Goal: Transaction & Acquisition: Purchase product/service

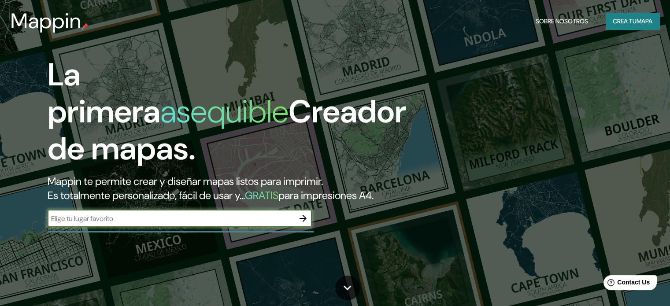
click at [159, 224] on input "text" at bounding box center [171, 219] width 247 height 10
type input "medellin"
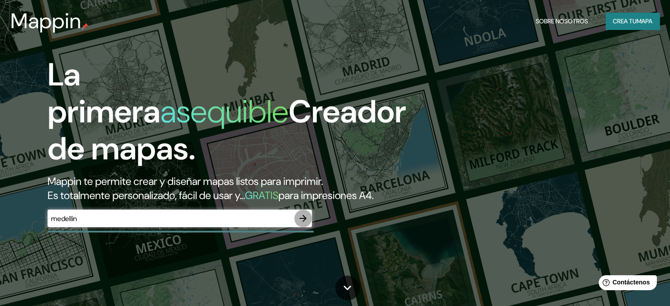
click at [298, 224] on icon "button" at bounding box center [303, 218] width 11 height 11
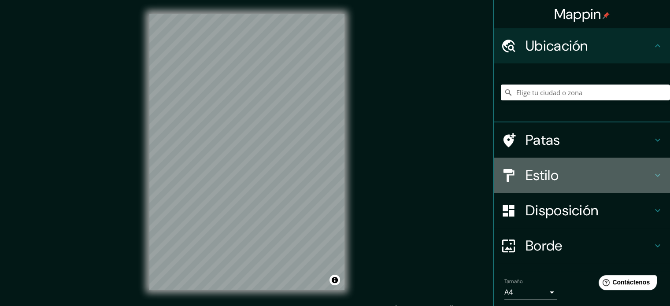
click at [574, 172] on h4 "Estilo" at bounding box center [588, 175] width 127 height 18
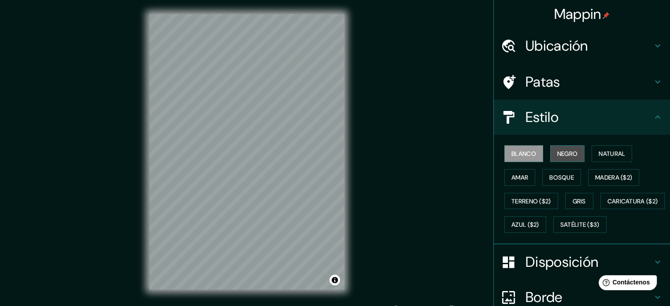
click at [566, 150] on font "Negro" at bounding box center [567, 154] width 21 height 8
click at [520, 155] on font "Blanco" at bounding box center [523, 154] width 25 height 8
click at [567, 150] on font "Negro" at bounding box center [567, 154] width 21 height 8
click at [294, 57] on div "Mappin Ubicación Patas Estilo Blanco Negro Natural Amar Bosque Madera ($2) Terr…" at bounding box center [335, 159] width 670 height 318
drag, startPoint x: 141, startPoint y: 167, endPoint x: 383, endPoint y: 101, distance: 250.8
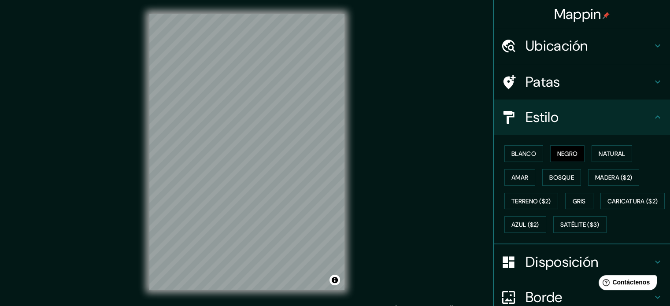
click at [384, 101] on div "Mappin Ubicación Patas Estilo Blanco Negro Natural Amar Bosque Madera ($2) Terr…" at bounding box center [335, 159] width 670 height 318
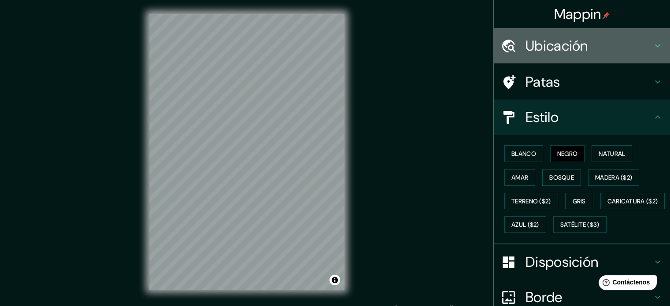
click at [595, 38] on h4 "Ubicación" at bounding box center [588, 46] width 127 height 18
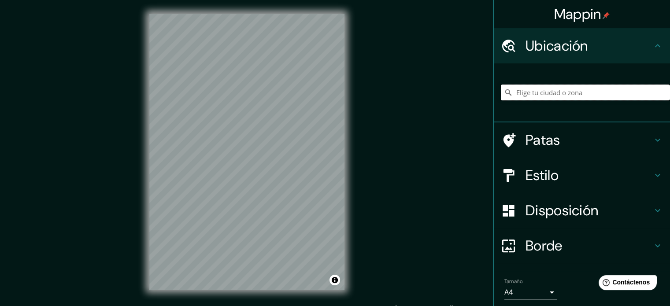
click at [532, 96] on input "Elige tu ciudad o zona" at bounding box center [585, 93] width 169 height 16
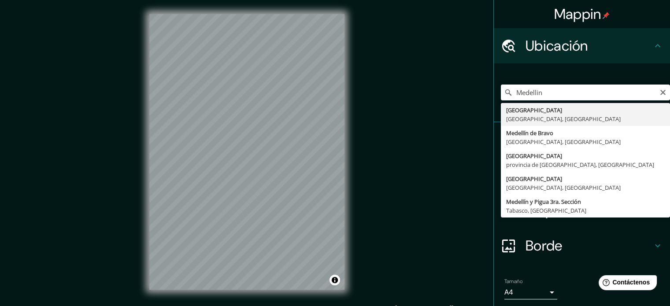
type input "[GEOGRAPHIC_DATA], [GEOGRAPHIC_DATA], [GEOGRAPHIC_DATA]"
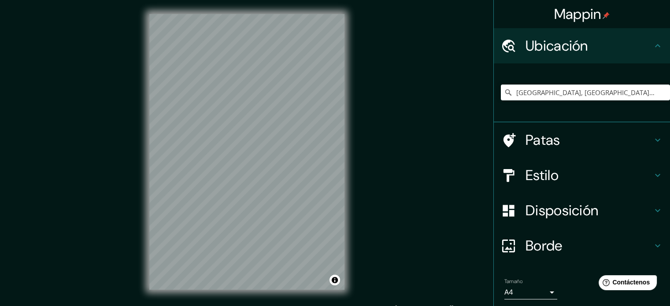
click at [576, 170] on h4 "Estilo" at bounding box center [588, 175] width 127 height 18
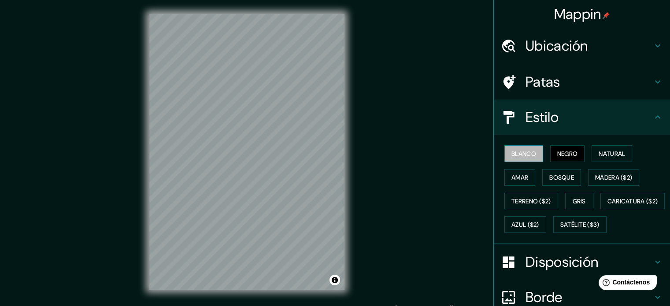
click at [515, 153] on font "Blanco" at bounding box center [523, 154] width 25 height 8
click at [610, 154] on font "Natural" at bounding box center [612, 154] width 26 height 8
click at [569, 152] on font "Negro" at bounding box center [567, 154] width 21 height 8
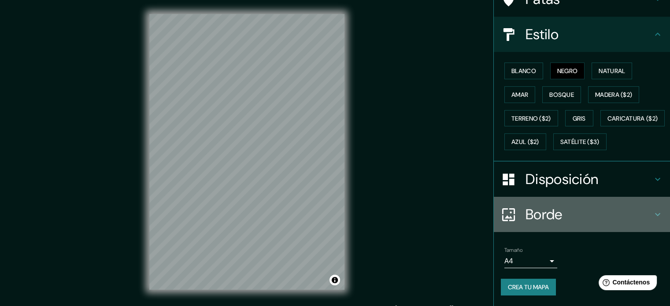
click at [600, 206] on h4 "Borde" at bounding box center [588, 215] width 127 height 18
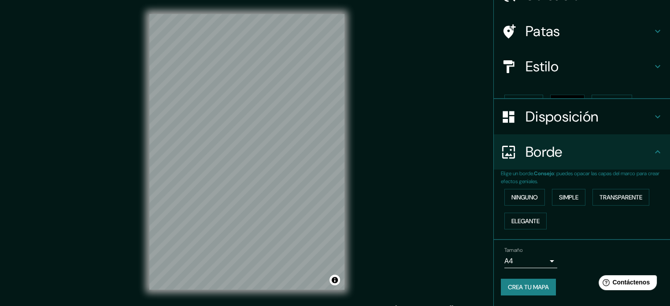
scroll to position [35, 0]
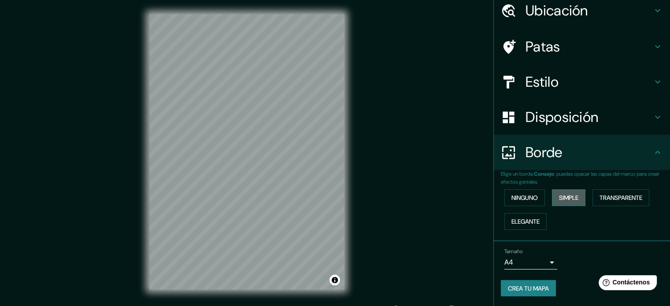
click at [575, 196] on button "Simple" at bounding box center [568, 197] width 33 height 17
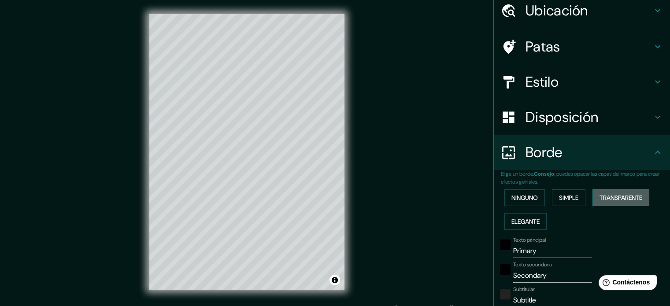
click at [618, 196] on font "Transparente" at bounding box center [620, 198] width 43 height 8
click at [531, 220] on font "Elegante" at bounding box center [525, 222] width 28 height 8
click at [529, 200] on font "Ninguno" at bounding box center [524, 198] width 26 height 8
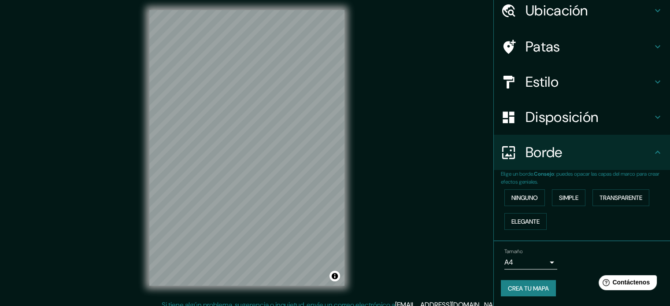
scroll to position [11, 0]
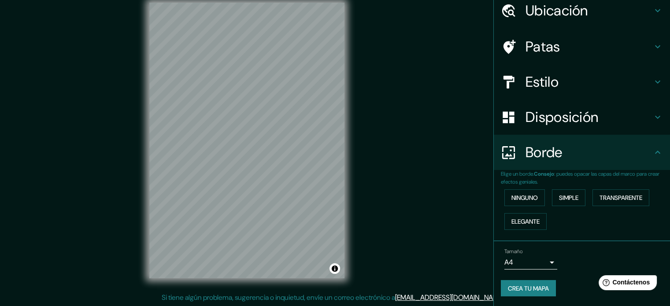
click at [547, 262] on body "Mappin Ubicación Medellín, Antioquia, Colombia Patas Estilo Disposición Borde E…" at bounding box center [335, 142] width 670 height 306
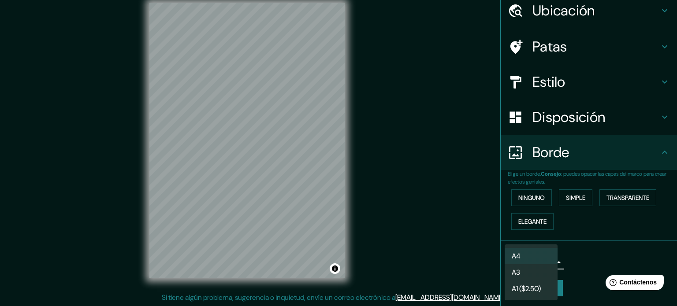
drag, startPoint x: 259, startPoint y: 141, endPoint x: 270, endPoint y: 106, distance: 37.1
click at [273, 107] on div at bounding box center [338, 153] width 677 height 306
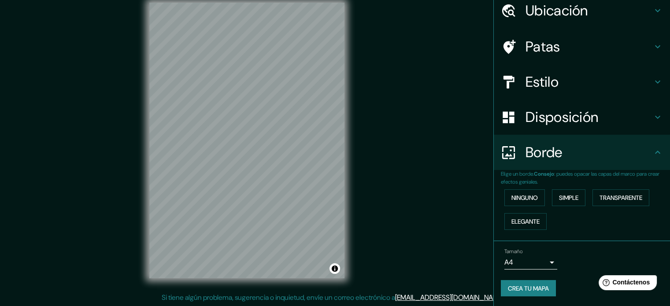
click at [550, 262] on body "Mappin Ubicación Medellín, Antioquia, Colombia Patas Estilo Disposición Borde E…" at bounding box center [335, 142] width 670 height 306
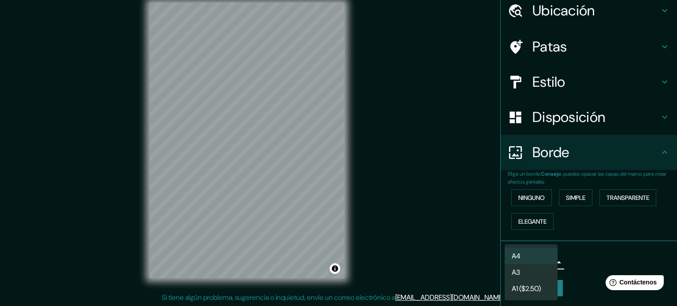
click at [516, 292] on font "A1 ($2.50)" at bounding box center [525, 288] width 29 height 9
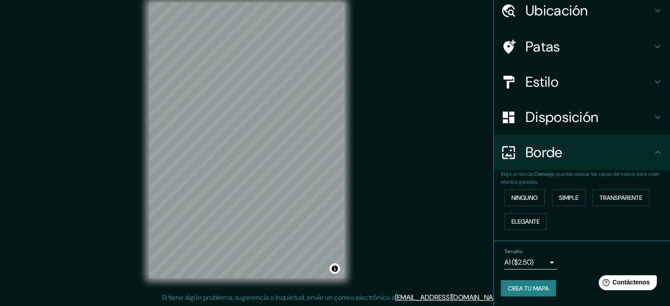
click at [361, 83] on div "Mappin Ubicación Medellín, Antioquia, Colombia Patas Estilo Disposición Borde E…" at bounding box center [335, 148] width 670 height 318
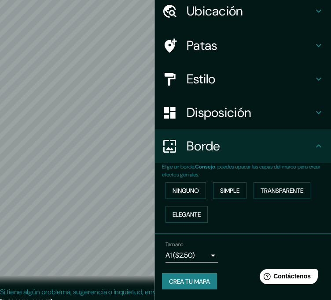
scroll to position [33, 0]
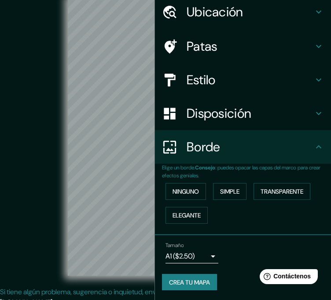
drag, startPoint x: 148, startPoint y: 162, endPoint x: 186, endPoint y: 165, distance: 38.0
click at [197, 165] on ul "Ubicación Medellín, Antioquia, Colombia Patas Estilo Disposición Borde Elige un…" at bounding box center [243, 147] width 176 height 305
drag, startPoint x: 25, startPoint y: 132, endPoint x: 37, endPoint y: 133, distance: 11.9
click at [33, 131] on div "© Mapbox © OpenStreetMap Improve this map" at bounding box center [166, 138] width 298 height 270
click at [37, 134] on div "© Mapbox © OpenStreetMap Improve this map" at bounding box center [166, 138] width 298 height 270
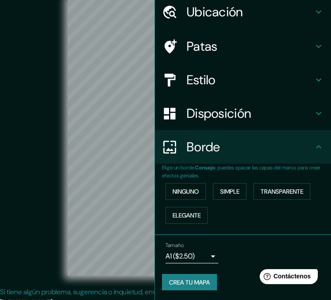
scroll to position [18, 0]
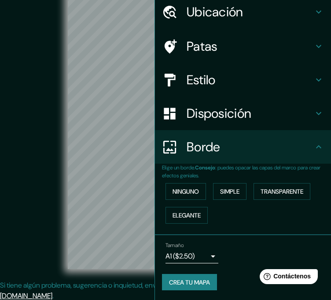
drag, startPoint x: 62, startPoint y: 81, endPoint x: 32, endPoint y: 79, distance: 29.6
click at [8, 112] on div "© Mapbox © OpenStreetMap Improve this map" at bounding box center [166, 131] width 326 height 298
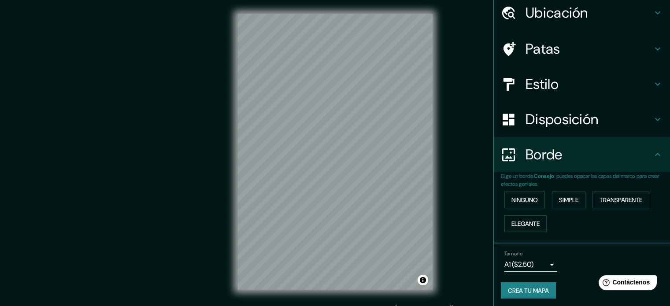
scroll to position [33, 0]
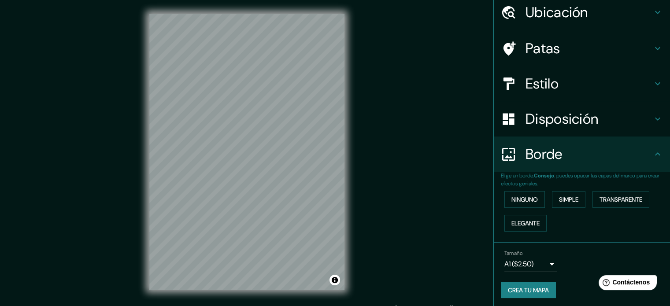
click at [556, 84] on h4 "Estilo" at bounding box center [588, 84] width 127 height 18
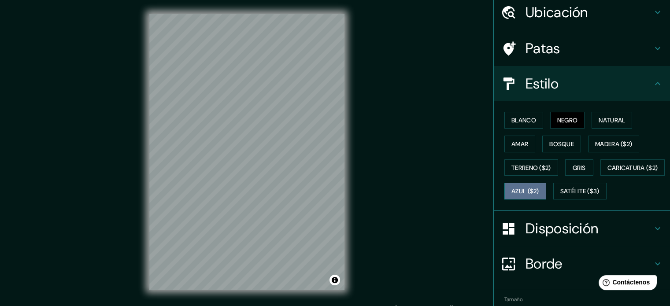
click at [539, 189] on font "Azul ($2)" at bounding box center [525, 192] width 28 height 8
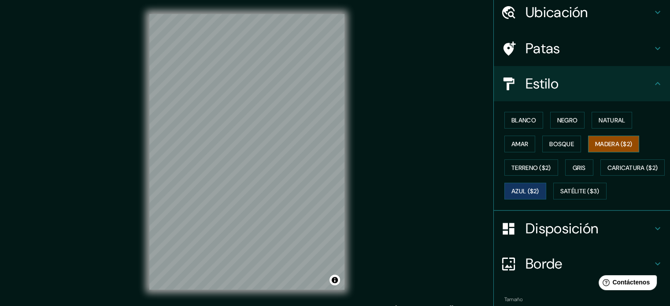
click at [601, 140] on font "Madera ($2)" at bounding box center [613, 144] width 37 height 8
click at [562, 141] on font "Bosque" at bounding box center [561, 144] width 25 height 8
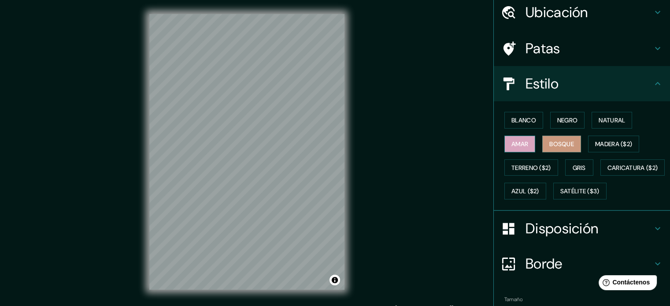
click at [511, 142] on font "Amar" at bounding box center [519, 144] width 17 height 8
click at [573, 125] on font "Negro" at bounding box center [567, 120] width 21 height 11
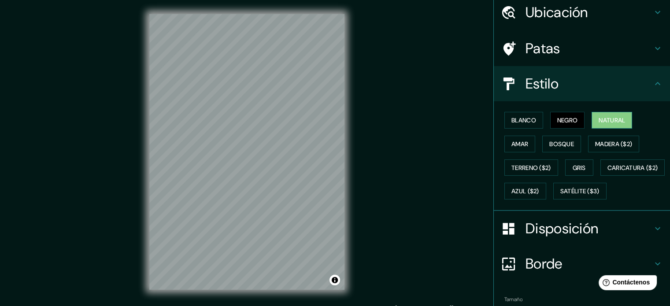
click at [629, 123] on button "Natural" at bounding box center [612, 120] width 41 height 17
click at [615, 146] on font "Madera ($2)" at bounding box center [613, 144] width 37 height 8
click at [557, 116] on font "Negro" at bounding box center [567, 120] width 21 height 8
click at [610, 142] on font "Madera ($2)" at bounding box center [613, 144] width 37 height 8
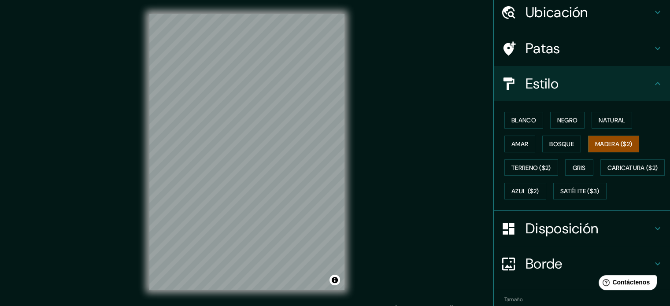
click at [354, 74] on div "© Mapbox © OpenStreetMap Improve this map" at bounding box center [246, 152] width 603 height 276
click at [487, 240] on div "Mappin Ubicación Medellín, Antioquia, Colombia Patas Estilo Blanco Negro Natura…" at bounding box center [335, 159] width 670 height 318
click at [124, 0] on html "Mappin Ubicación Medellín, Antioquia, Colombia Patas Estilo Blanco Negro Natura…" at bounding box center [335, 153] width 670 height 306
click at [144, 37] on div "© Mapbox © OpenStreetMap Improve this map" at bounding box center [246, 152] width 603 height 276
click at [31, 34] on div "© Mapbox © OpenStreetMap Improve this map" at bounding box center [246, 152] width 603 height 276
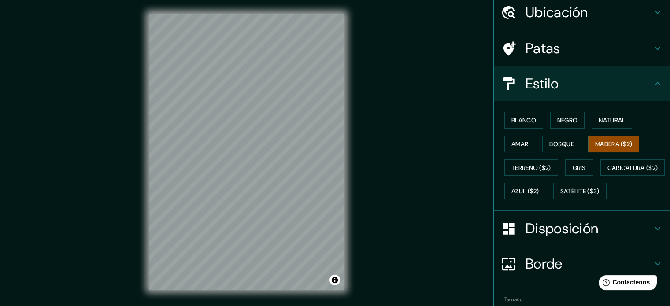
click at [355, 172] on div "© Mapbox © OpenStreetMap Improve this map" at bounding box center [246, 152] width 603 height 276
click at [604, 115] on font "Natural" at bounding box center [612, 120] width 26 height 11
click at [601, 144] on font "Madera ($2)" at bounding box center [613, 144] width 37 height 8
click at [520, 123] on font "Blanco" at bounding box center [523, 120] width 25 height 8
click at [554, 113] on button "Negro" at bounding box center [567, 120] width 35 height 17
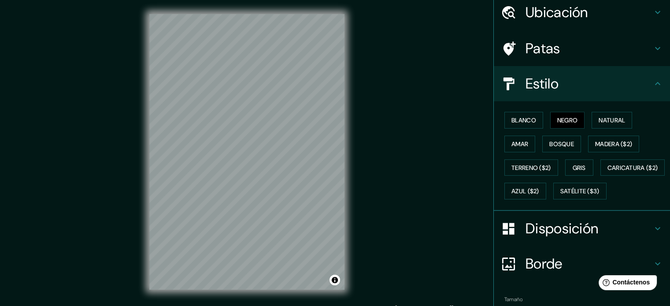
click at [76, 122] on div "© Mapbox © OpenStreetMap Improve this map" at bounding box center [246, 152] width 603 height 276
click at [424, 74] on div "© Mapbox © OpenStreetMap Improve this map" at bounding box center [246, 152] width 603 height 276
click at [351, 291] on div "© Mapbox © OpenStreetMap Improve this map" at bounding box center [246, 152] width 631 height 304
click at [350, 95] on div "© Mapbox © OpenStreetMap Improve this map" at bounding box center [246, 152] width 603 height 276
click at [177, 0] on html "Mappin Ubicación Medellín, Antioquia, Colombia Patas Estilo Blanco Negro Natura…" at bounding box center [335, 153] width 670 height 306
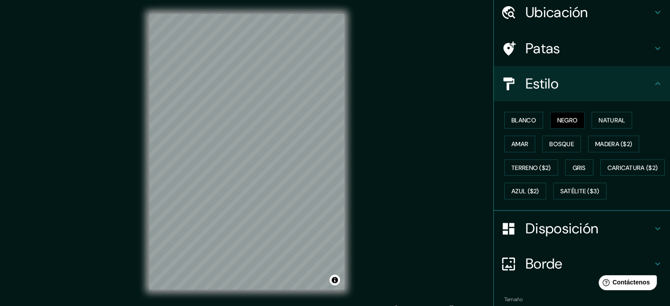
click at [90, 242] on div "© Mapbox © OpenStreetMap Improve this map" at bounding box center [246, 152] width 603 height 276
click at [578, 157] on div "Blanco Negro Natural Amar Bosque Madera ($2) Terreno ($2) Gris Caricatura ($2) …" at bounding box center [585, 155] width 169 height 95
click at [575, 164] on font "Gris" at bounding box center [579, 168] width 13 height 8
click at [557, 123] on font "Negro" at bounding box center [567, 120] width 21 height 8
click at [604, 143] on font "Madera ($2)" at bounding box center [613, 144] width 37 height 8
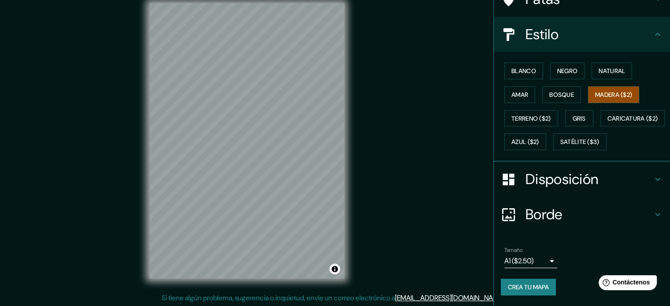
scroll to position [11, 0]
click at [560, 63] on button "Negro" at bounding box center [567, 71] width 35 height 17
click at [356, 89] on div "© Mapbox © OpenStreetMap Improve this map" at bounding box center [246, 141] width 603 height 276
click at [354, 148] on div "© Mapbox © OpenStreetMap Improve this map" at bounding box center [246, 141] width 603 height 276
click at [525, 288] on font "Crea tu mapa" at bounding box center [528, 287] width 41 height 8
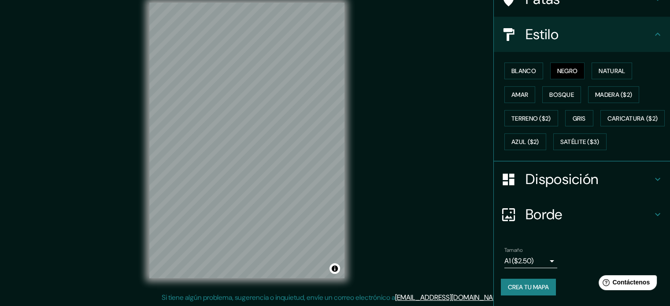
click at [535, 288] on font "Crea tu mapa" at bounding box center [528, 287] width 41 height 8
click at [529, 290] on font "Crea tu mapa" at bounding box center [528, 287] width 41 height 8
click at [548, 262] on body "Mappin Ubicación Medellín, Antioquia, Colombia Patas Estilo Blanco Negro Natura…" at bounding box center [335, 142] width 670 height 306
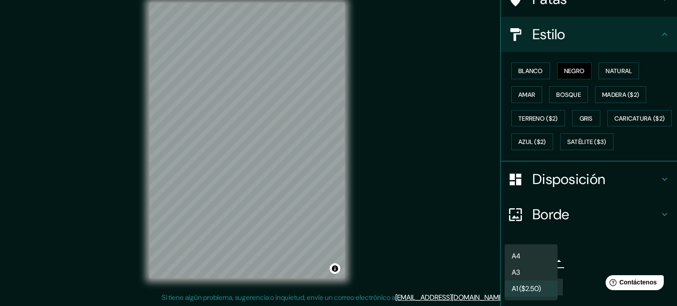
click at [523, 258] on li "A4" at bounding box center [530, 256] width 53 height 16
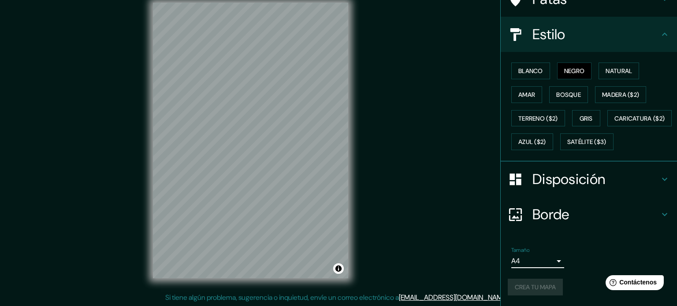
click at [546, 261] on body "Mappin Ubicación Medellín, Antioquia, Colombia Patas Estilo Blanco Negro Natura…" at bounding box center [338, 142] width 677 height 306
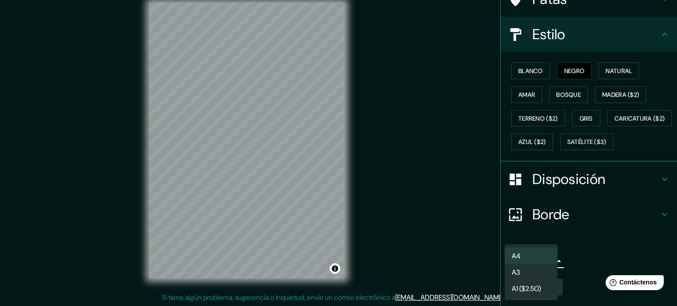
click at [530, 274] on li "A3" at bounding box center [530, 272] width 53 height 16
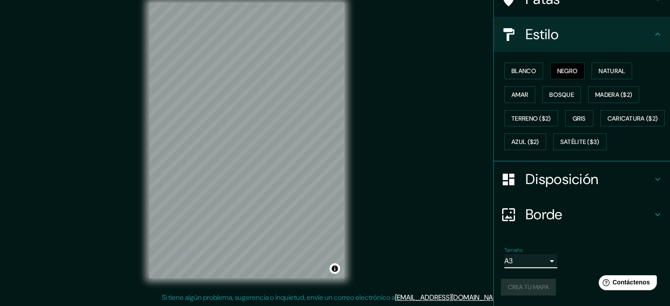
scroll to position [104, 0]
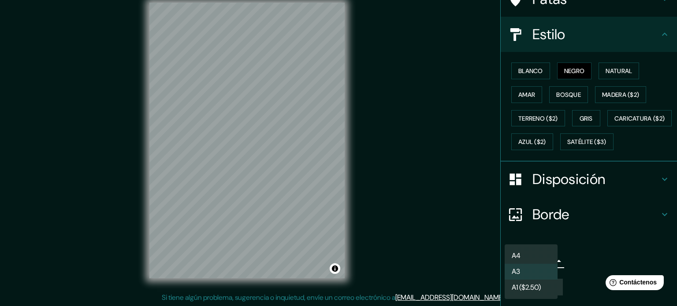
click at [546, 261] on body "Mappin Ubicación Medellín, Antioquia, Colombia Patas Estilo Blanco Negro Natura…" at bounding box center [338, 142] width 677 height 306
click at [526, 283] on font "A1 ($2.50)" at bounding box center [525, 286] width 29 height 9
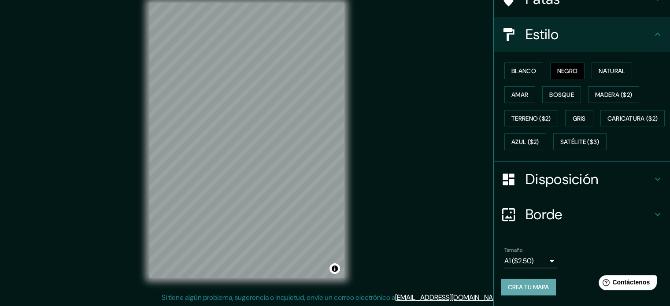
click at [520, 291] on font "Crea tu mapa" at bounding box center [528, 287] width 41 height 8
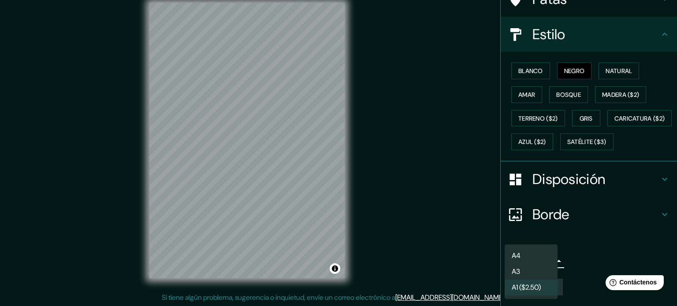
click at [543, 260] on body "Mappin Ubicación Medellín, Antioquia, Colombia Patas Estilo Blanco Negro Natura…" at bounding box center [338, 142] width 677 height 306
click at [532, 269] on li "A3" at bounding box center [530, 270] width 53 height 16
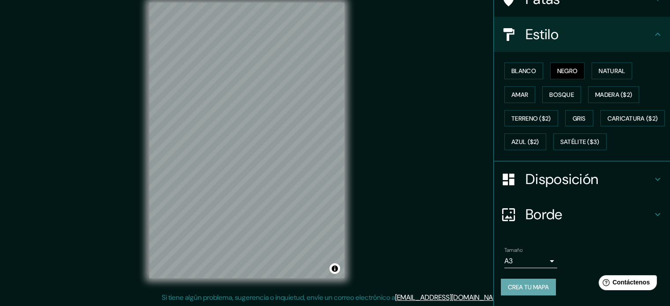
click at [534, 286] on font "Crea tu mapa" at bounding box center [528, 287] width 41 height 8
click at [544, 259] on body "Mappin Ubicación Medellín, Antioquia, Colombia Patas Estilo Blanco Negro Natura…" at bounding box center [335, 142] width 670 height 306
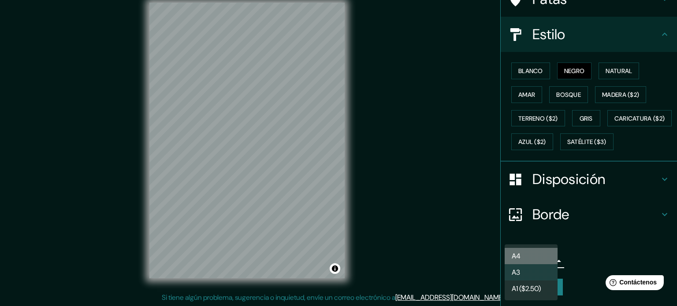
click at [537, 259] on li "A4" at bounding box center [530, 256] width 53 height 16
type input "single"
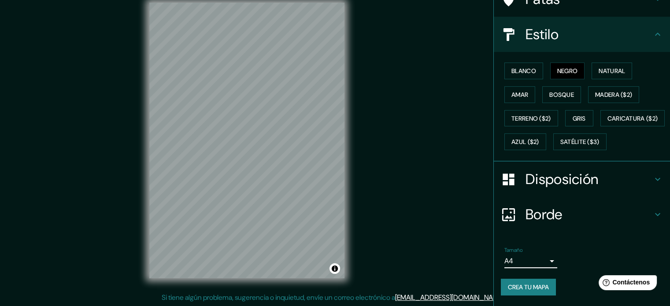
click at [544, 286] on font "Crea tu mapa" at bounding box center [528, 287] width 41 height 8
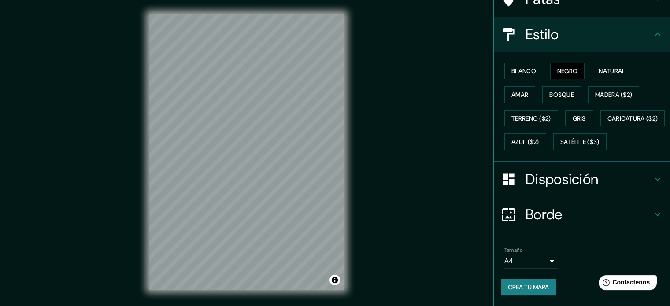
scroll to position [0, 0]
click at [652, 213] on icon at bounding box center [657, 214] width 11 height 11
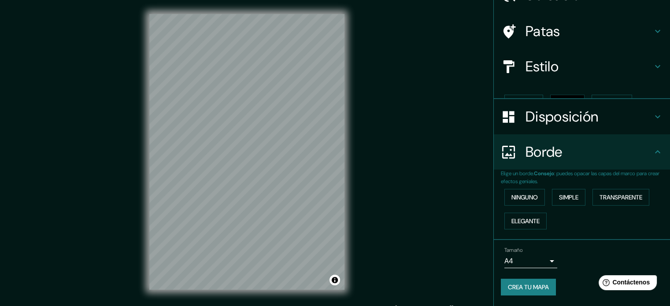
scroll to position [35, 0]
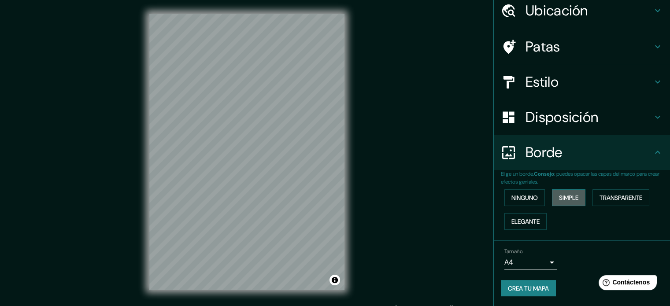
click at [560, 195] on font "Simple" at bounding box center [568, 198] width 19 height 8
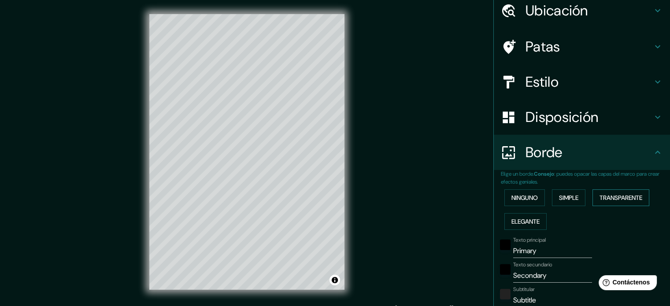
click at [604, 200] on font "Transparente" at bounding box center [620, 198] width 43 height 8
click at [516, 215] on button "Elegante" at bounding box center [525, 221] width 42 height 17
click at [516, 220] on font "Elegante" at bounding box center [525, 222] width 28 height 8
type input "177"
type input "35"
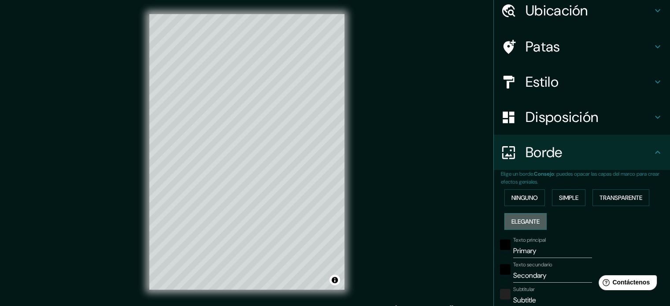
type input "35"
type input "18"
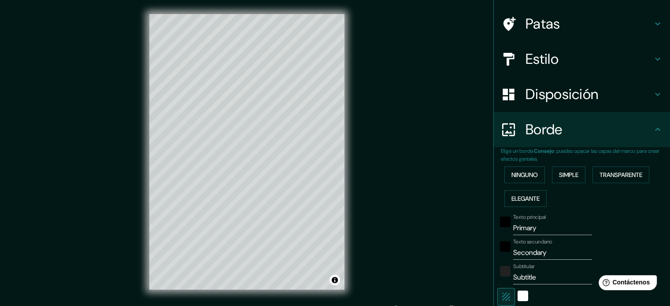
scroll to position [123, 0]
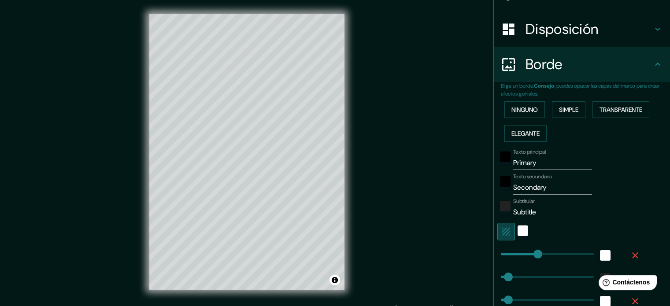
click at [505, 229] on button "button" at bounding box center [506, 232] width 18 height 18
type input "177"
type input "35"
type input "18"
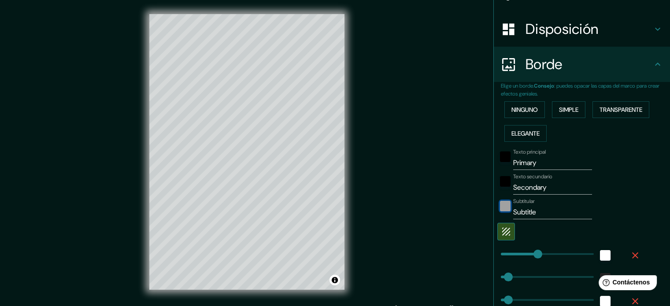
click at [500, 203] on div "color-222222" at bounding box center [505, 206] width 11 height 11
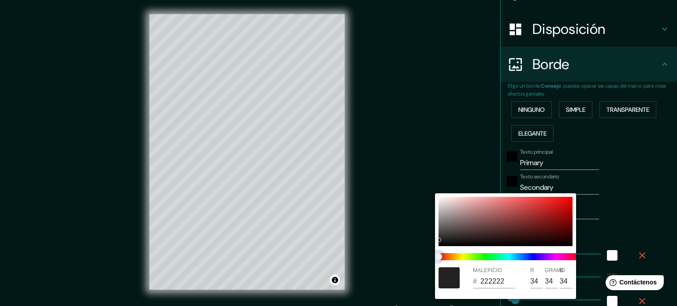
type input "177"
type input "35"
type input "18"
type input "212121"
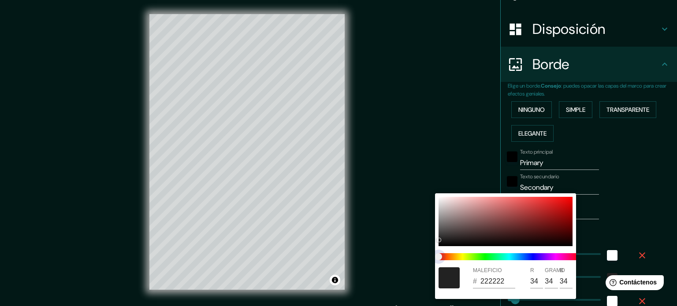
type input "33"
type input "177"
type input "35"
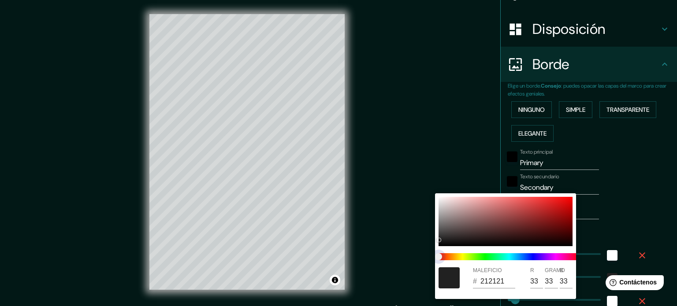
type input "35"
type input "18"
type input "177"
type input "35"
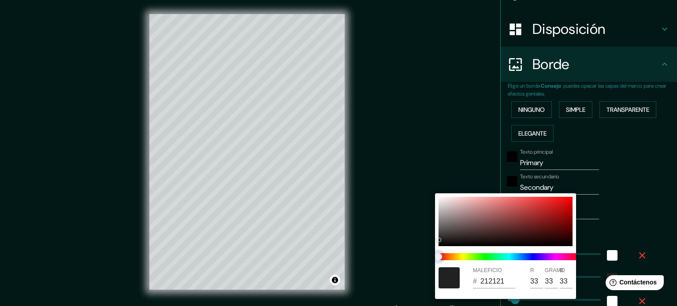
type input "18"
drag, startPoint x: 442, startPoint y: 256, endPoint x: 574, endPoint y: 260, distance: 131.8
click at [574, 260] on span at bounding box center [508, 256] width 141 height 7
type input "177"
type input "35"
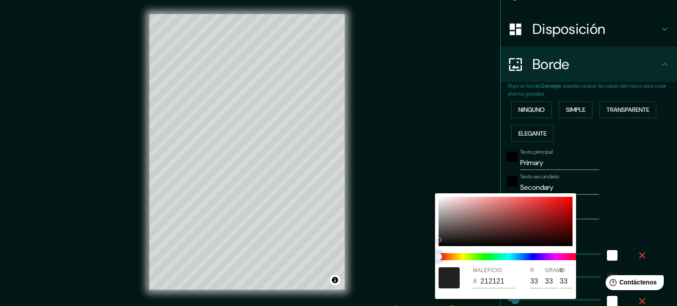
type input "35"
type input "18"
drag, startPoint x: 573, startPoint y: 260, endPoint x: 566, endPoint y: 256, distance: 8.3
click at [571, 260] on div at bounding box center [509, 257] width 148 height 14
type input "177"
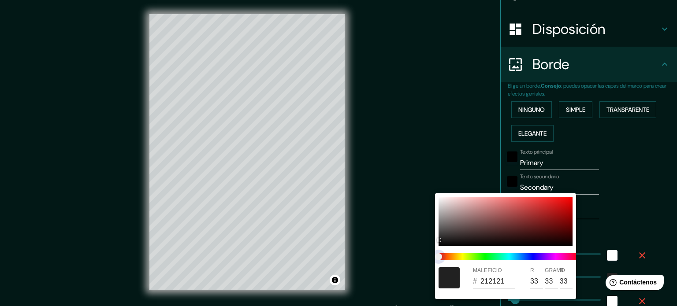
type input "35"
type input "18"
click at [565, 255] on span at bounding box center [508, 256] width 141 height 7
type input "177"
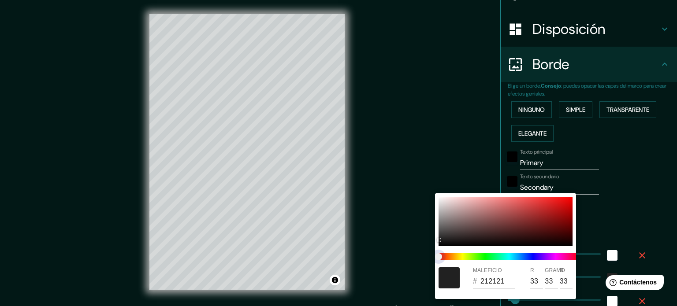
type input "35"
type input "18"
click at [558, 255] on span at bounding box center [508, 256] width 141 height 7
click at [552, 255] on span at bounding box center [508, 256] width 141 height 7
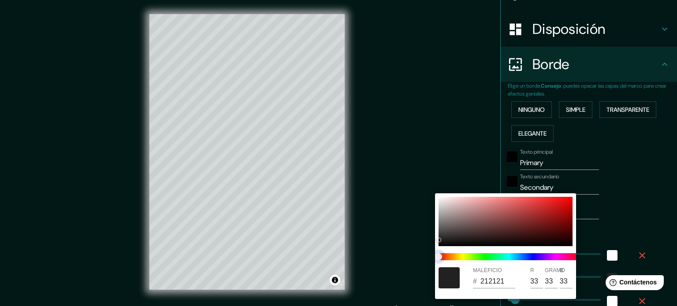
type input "177"
type input "35"
type input "18"
click at [436, 256] on div "MALEFICIO # 212121 R 33 GRAMO 33 B 33" at bounding box center [338, 153] width 677 height 306
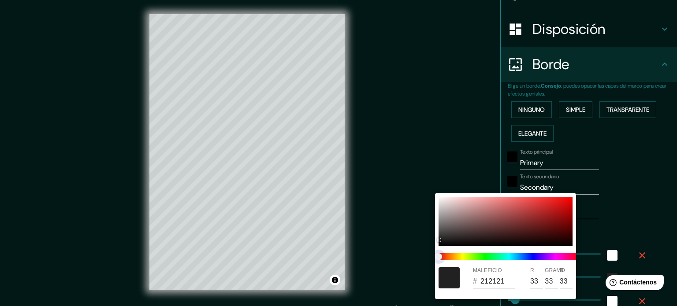
type input "177"
type input "35"
type input "18"
click at [442, 257] on span "control deslizante de color" at bounding box center [438, 256] width 7 height 7
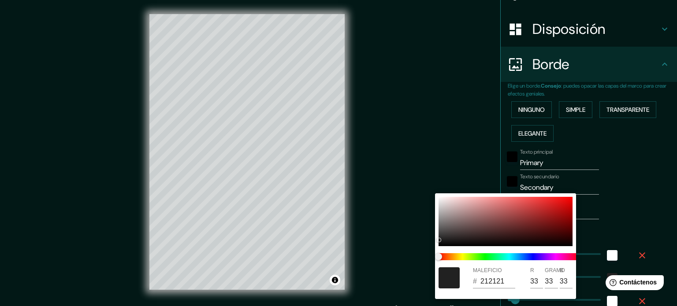
click at [454, 140] on div at bounding box center [338, 153] width 677 height 306
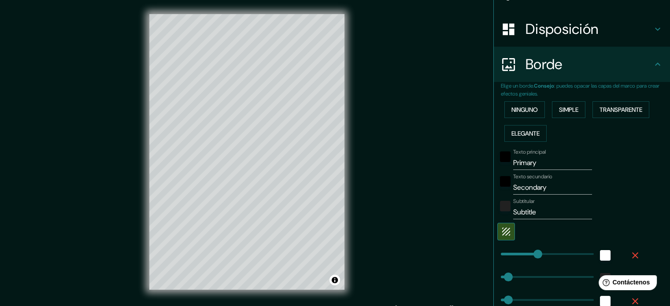
click at [533, 186] on input "Secondary" at bounding box center [552, 188] width 79 height 14
click at [502, 179] on div "negro" at bounding box center [505, 181] width 11 height 11
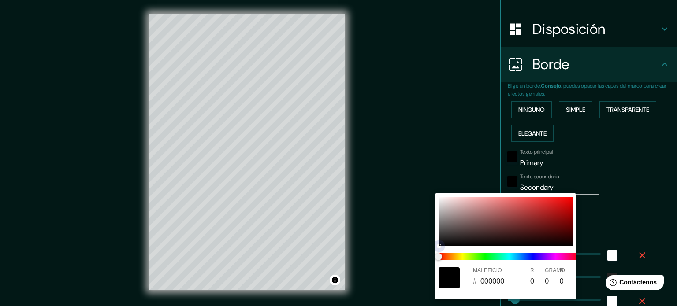
click at [522, 209] on div at bounding box center [505, 221] width 134 height 49
type input "177"
type input "35"
type input "18"
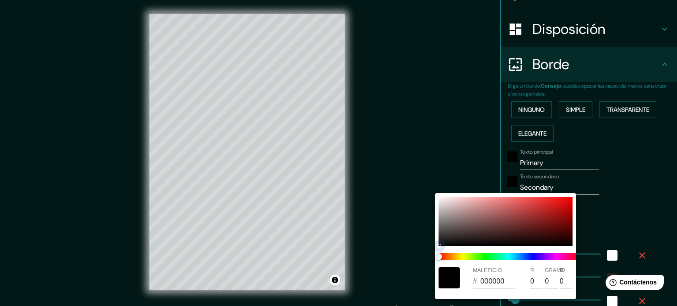
type input "C14747"
type input "193"
type input "71"
click at [488, 221] on div at bounding box center [505, 221] width 134 height 49
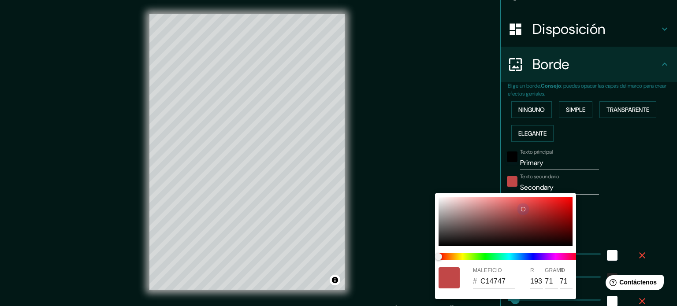
type input "177"
type input "35"
type input "18"
type input "815151"
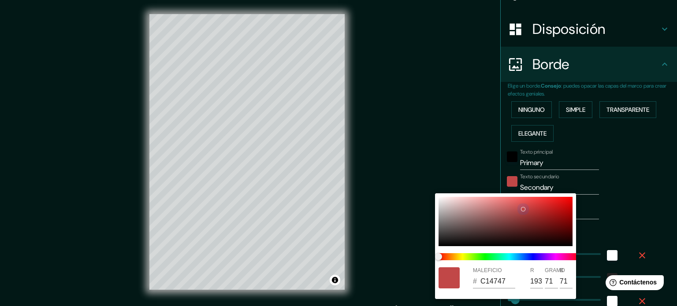
type input "129"
type input "81"
click at [555, 225] on div at bounding box center [505, 221] width 134 height 49
type input "177"
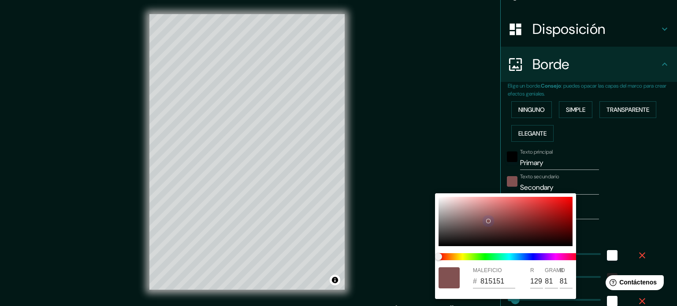
type input "35"
type input "18"
type input "6C0E0E"
type input "108"
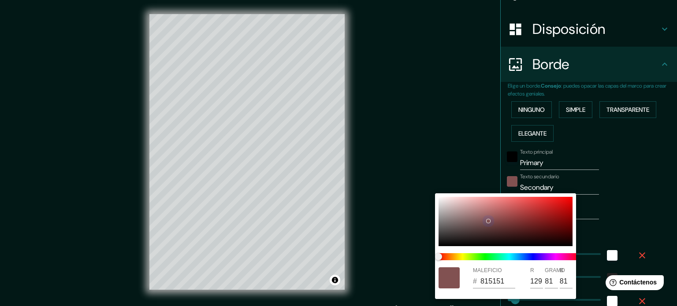
type input "14"
type input "177"
type input "35"
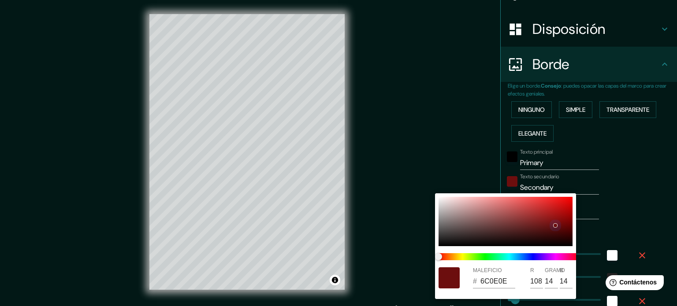
type input "18"
type input "FDCECE"
type input "253"
type input "206"
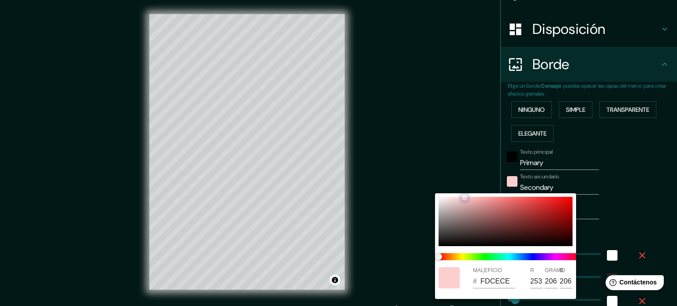
type input "177"
type input "35"
type input "18"
type input "B8A9A9"
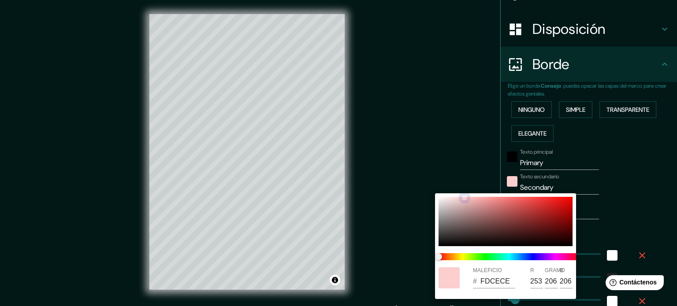
type input "184"
type input "169"
type input "177"
type input "35"
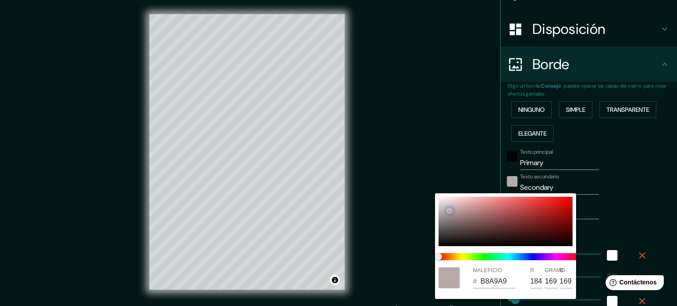
type input "35"
type input "18"
type input "D3D3D3"
type input "211"
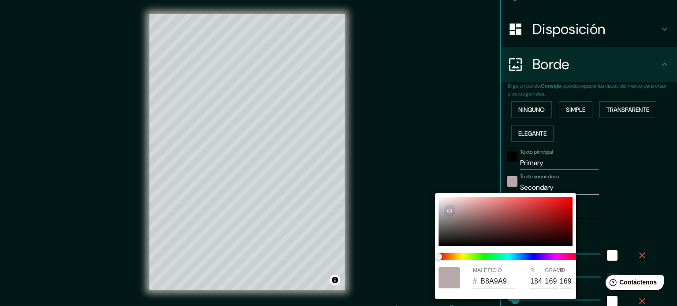
type input "211"
drag, startPoint x: 554, startPoint y: 223, endPoint x: 437, endPoint y: 244, distance: 118.5
click at [437, 244] on div "MALEFICIO # D3D3D3 R 211 GRAMO 211 B 211" at bounding box center [505, 246] width 141 height 106
click at [439, 243] on div at bounding box center [505, 221] width 134 height 49
type input "177"
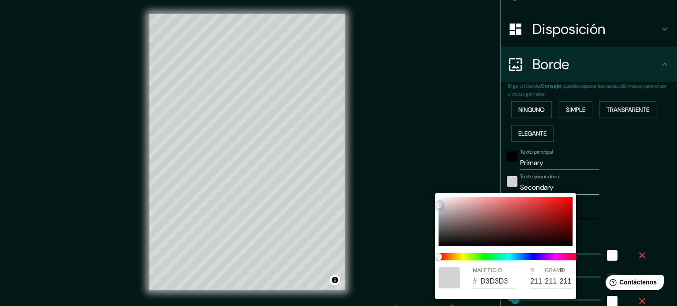
type input "35"
type input "18"
type input "0E0E0E"
type input "14"
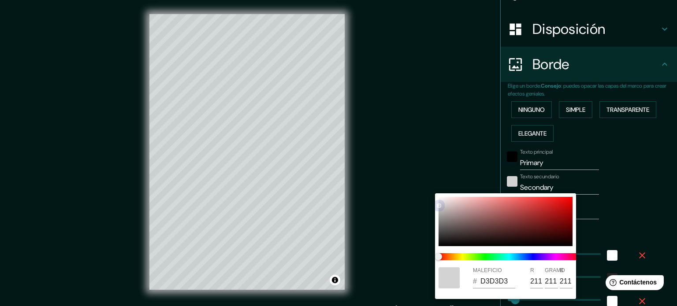
type input "14"
click at [440, 243] on div at bounding box center [439, 244] width 4 height 4
type input "177"
type input "35"
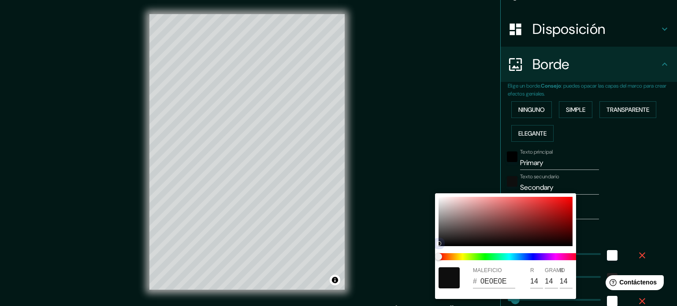
type input "35"
type input "18"
type input "177"
type input "35"
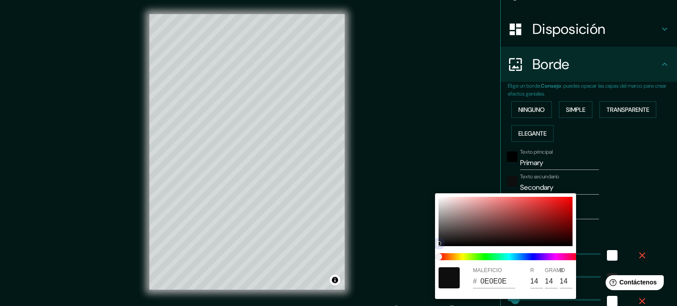
type input "18"
type input "070707"
type input "7"
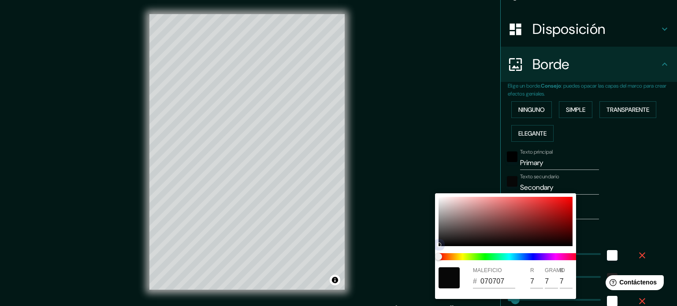
drag, startPoint x: 440, startPoint y: 243, endPoint x: 430, endPoint y: 255, distance: 15.3
click at [430, 255] on div "MALEFICIO # 070707 R 7 GRAMO 7 B 7" at bounding box center [338, 153] width 677 height 306
type input "177"
type input "35"
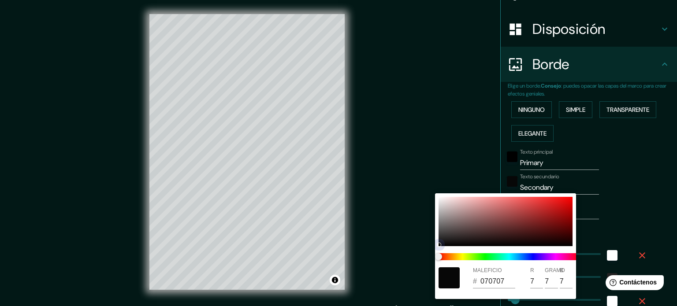
type input "18"
drag, startPoint x: 440, startPoint y: 244, endPoint x: 432, endPoint y: 248, distance: 9.1
click at [432, 248] on div "MALEFICIO # 070707 R 7 GRAMO 7 B 7" at bounding box center [338, 153] width 677 height 306
click at [425, 170] on div at bounding box center [338, 153] width 677 height 306
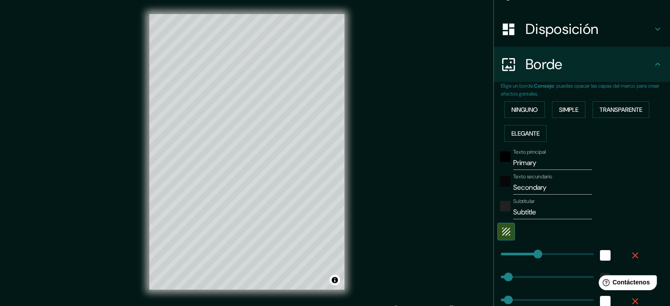
click at [511, 146] on div "Texto principal Primary Texto secundario Secondary Subtitular Subtitle Añadir c…" at bounding box center [571, 248] width 141 height 207
click at [513, 156] on input "Primary" at bounding box center [552, 163] width 79 height 14
click at [504, 229] on icon "button" at bounding box center [506, 231] width 11 height 11
type input "177"
type input "35"
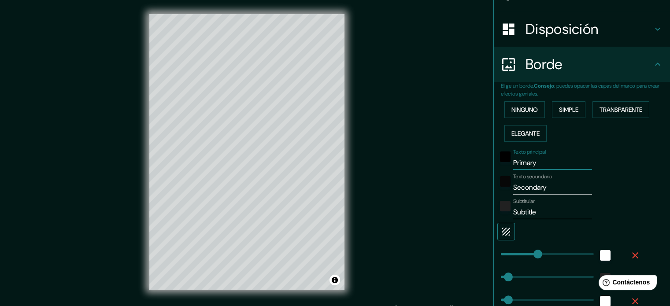
type input "35"
type input "18"
click at [504, 229] on icon "button" at bounding box center [506, 231] width 11 height 11
type input "177"
type input "35"
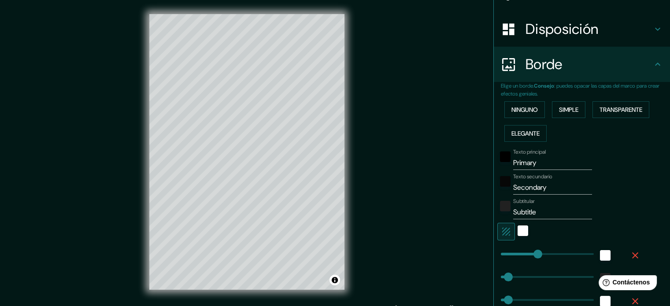
type input "35"
type input "18"
click at [504, 229] on icon "button" at bounding box center [506, 231] width 11 height 11
type input "177"
type input "35"
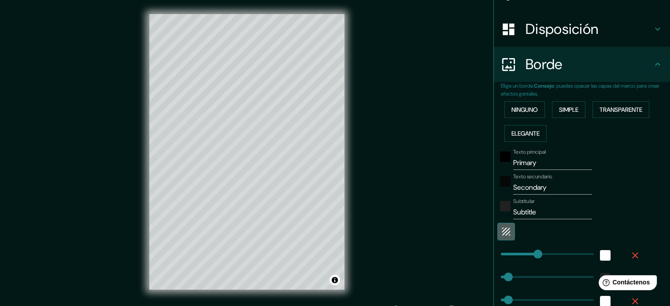
type input "35"
type input "18"
click at [504, 229] on icon "button" at bounding box center [506, 231] width 11 height 11
type input "177"
type input "35"
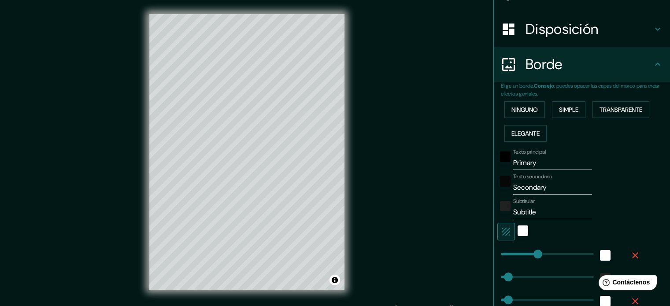
type input "35"
type input "18"
type input "0"
drag, startPoint x: 533, startPoint y: 252, endPoint x: 477, endPoint y: 261, distance: 57.1
type input "35"
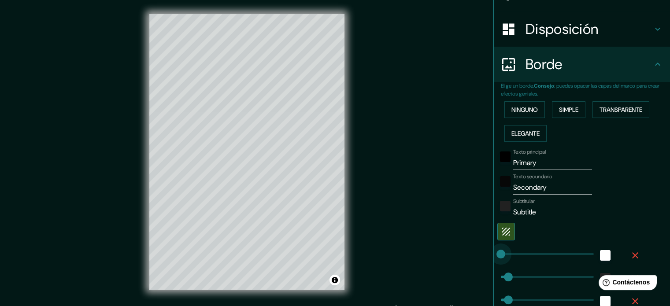
type input "35"
type input "18"
type input "0"
drag, startPoint x: 504, startPoint y: 279, endPoint x: 477, endPoint y: 279, distance: 27.3
type input "35"
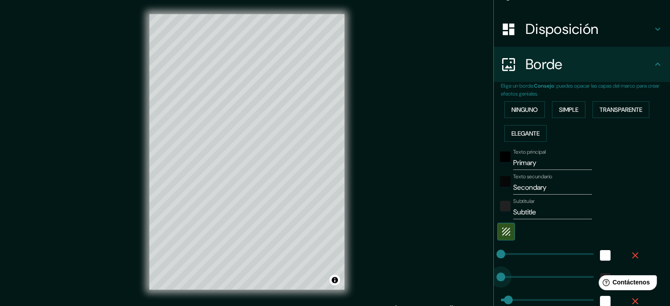
type input "18"
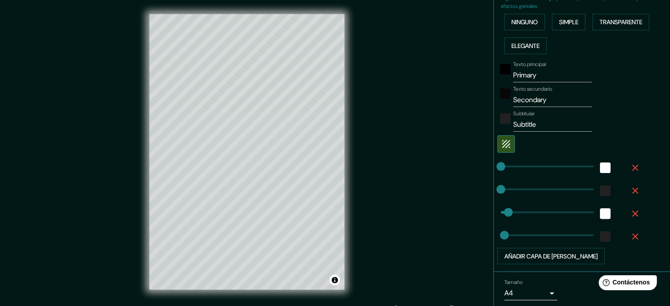
scroll to position [211, 0]
type input "0"
drag, startPoint x: 502, startPoint y: 210, endPoint x: 474, endPoint y: 215, distance: 28.1
type input "18"
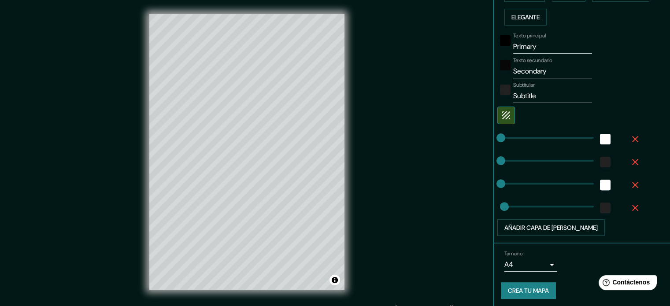
scroll to position [241, 0]
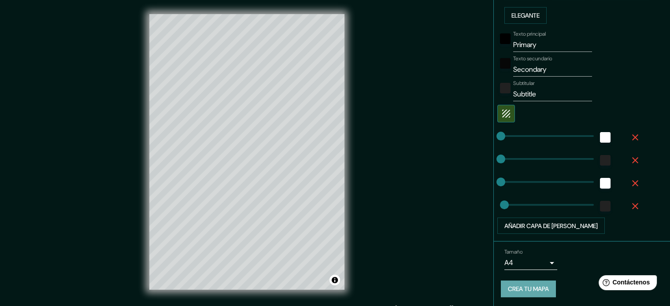
click at [534, 288] on font "Crea tu mapa" at bounding box center [528, 289] width 41 height 8
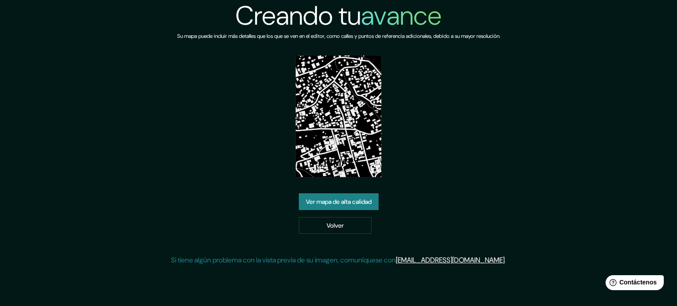
click at [368, 203] on font "Ver mapa de alta calidad" at bounding box center [339, 202] width 66 height 8
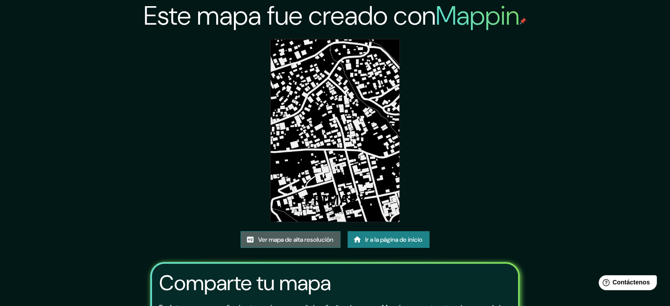
click at [292, 238] on font "Ver mapa de alta resolución" at bounding box center [295, 240] width 75 height 8
